Goal: Task Accomplishment & Management: Manage account settings

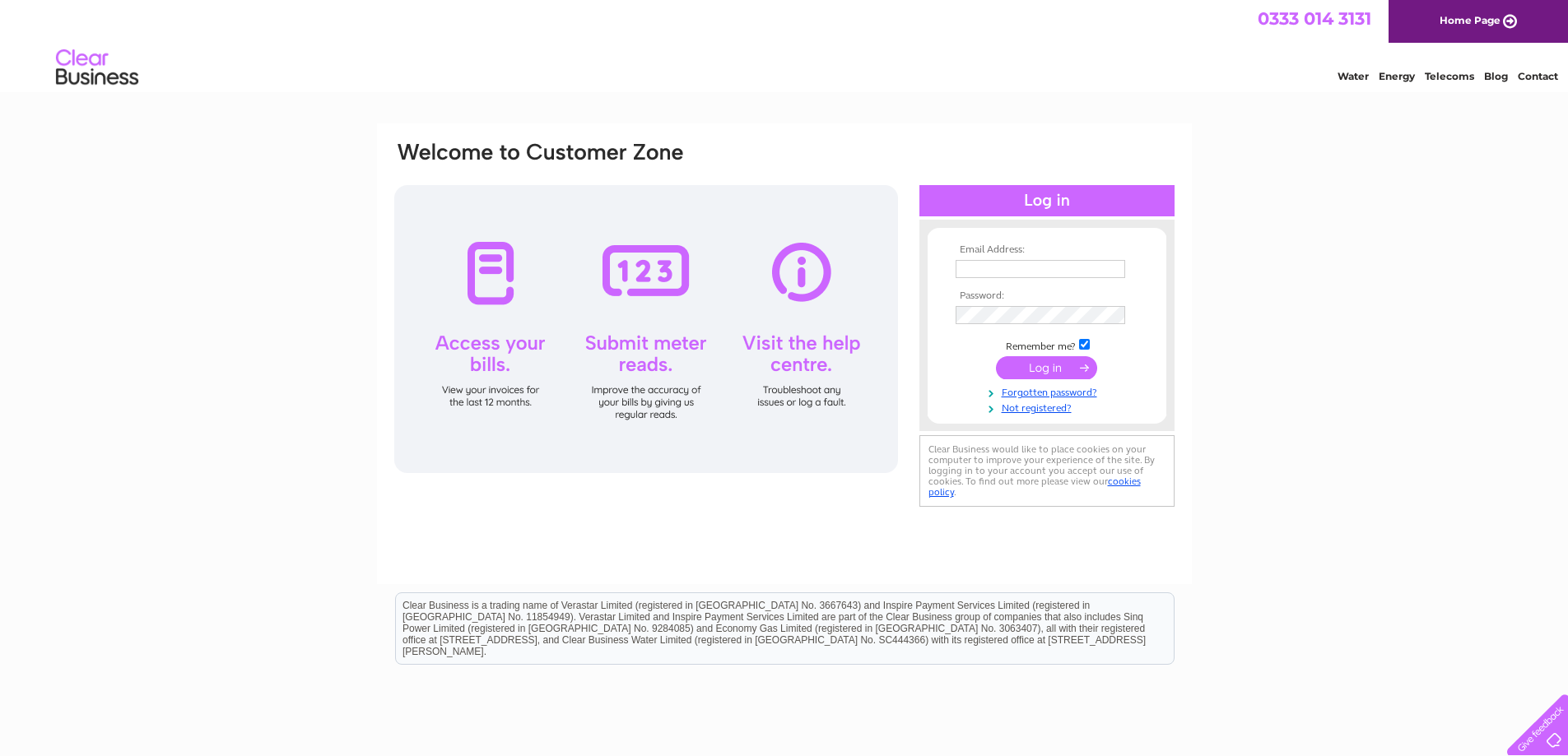
click at [1099, 265] on input "text" at bounding box center [1040, 268] width 169 height 18
type input "kat_twinn@hotmail.com"
click at [996, 358] on input "submit" at bounding box center [1046, 369] width 101 height 23
click at [971, 355] on td at bounding box center [1047, 369] width 191 height 32
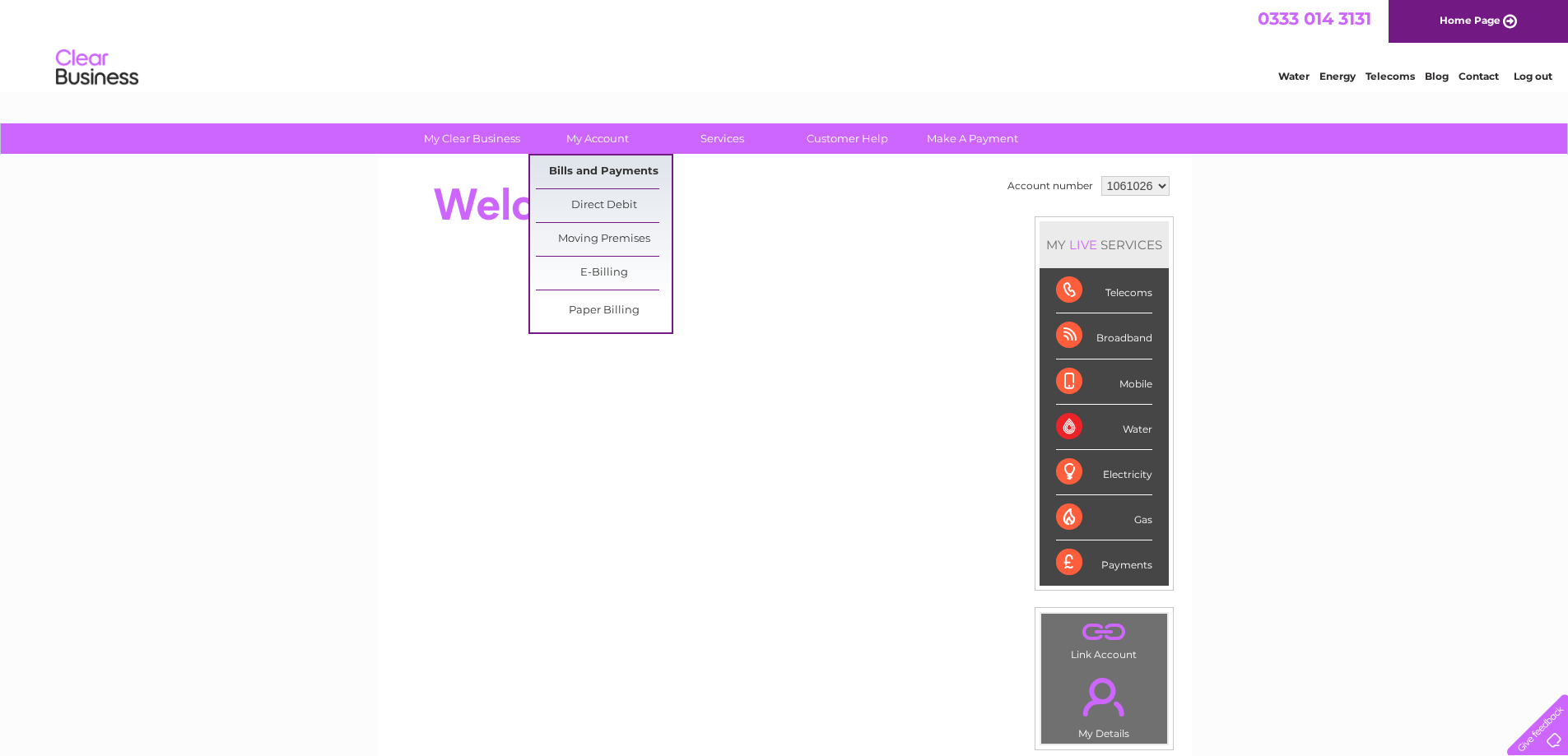
click at [604, 163] on link "Bills and Payments" at bounding box center [603, 172] width 135 height 33
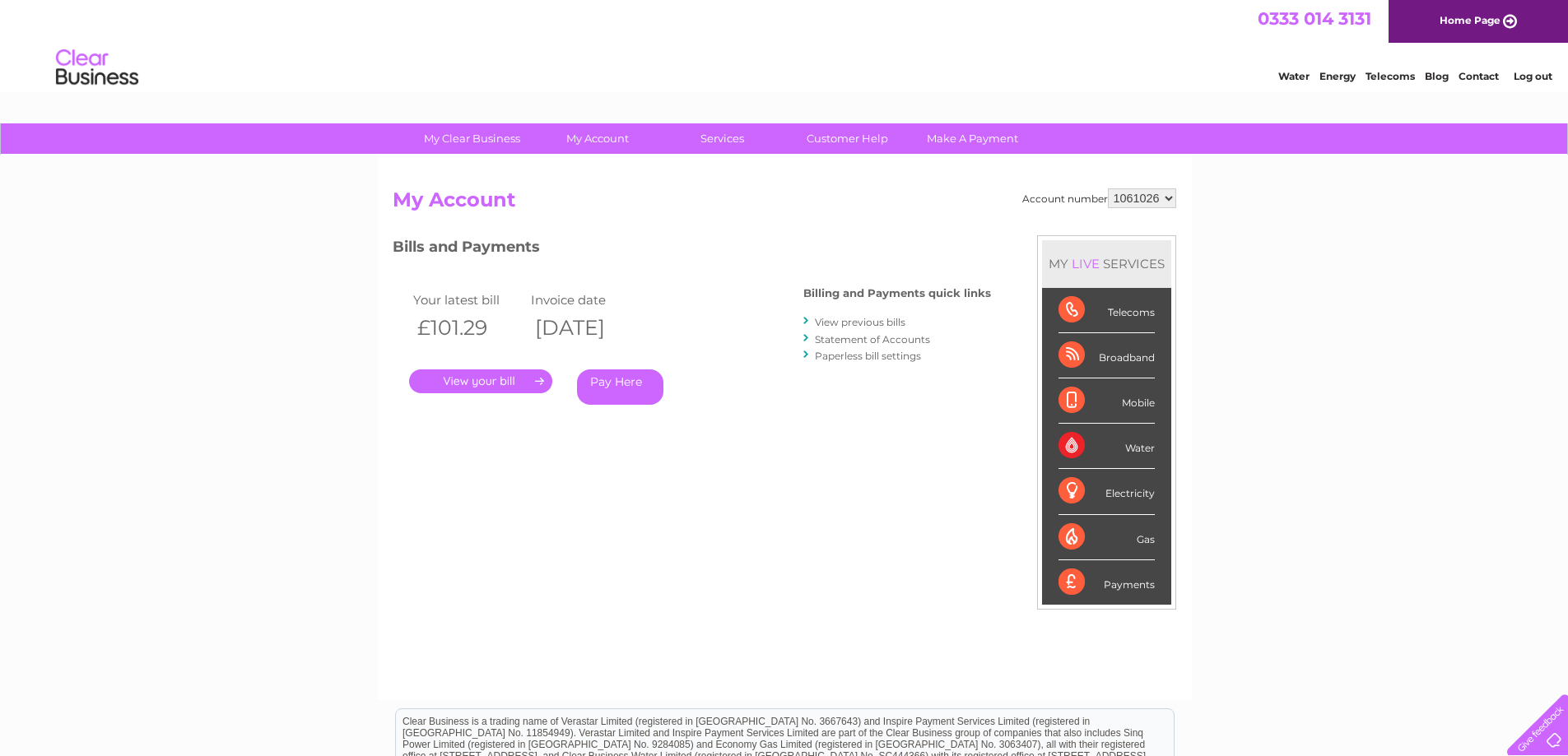
click at [504, 383] on link "." at bounding box center [480, 381] width 143 height 24
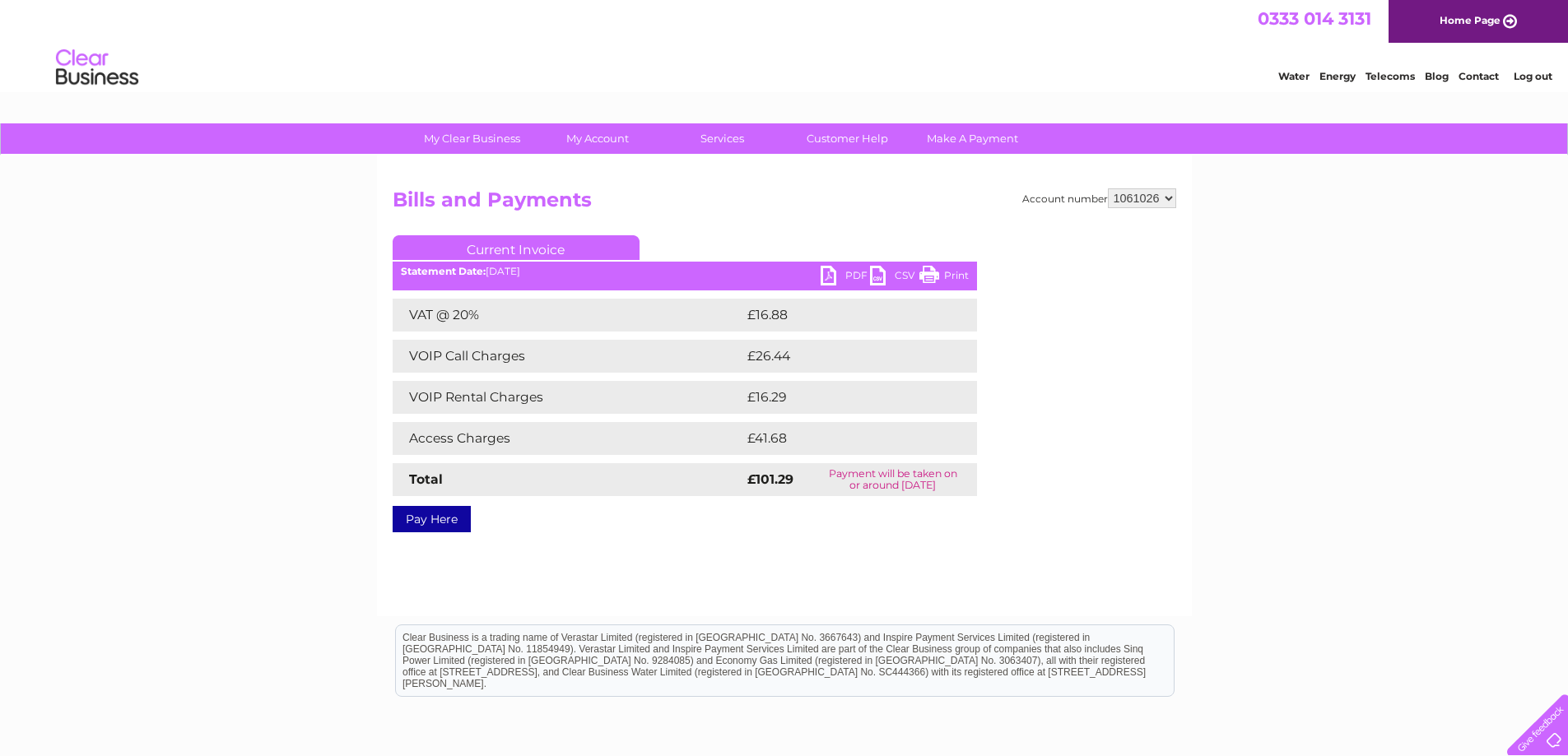
click at [827, 274] on link "PDF" at bounding box center [846, 278] width 49 height 24
